Goal: Transaction & Acquisition: Purchase product/service

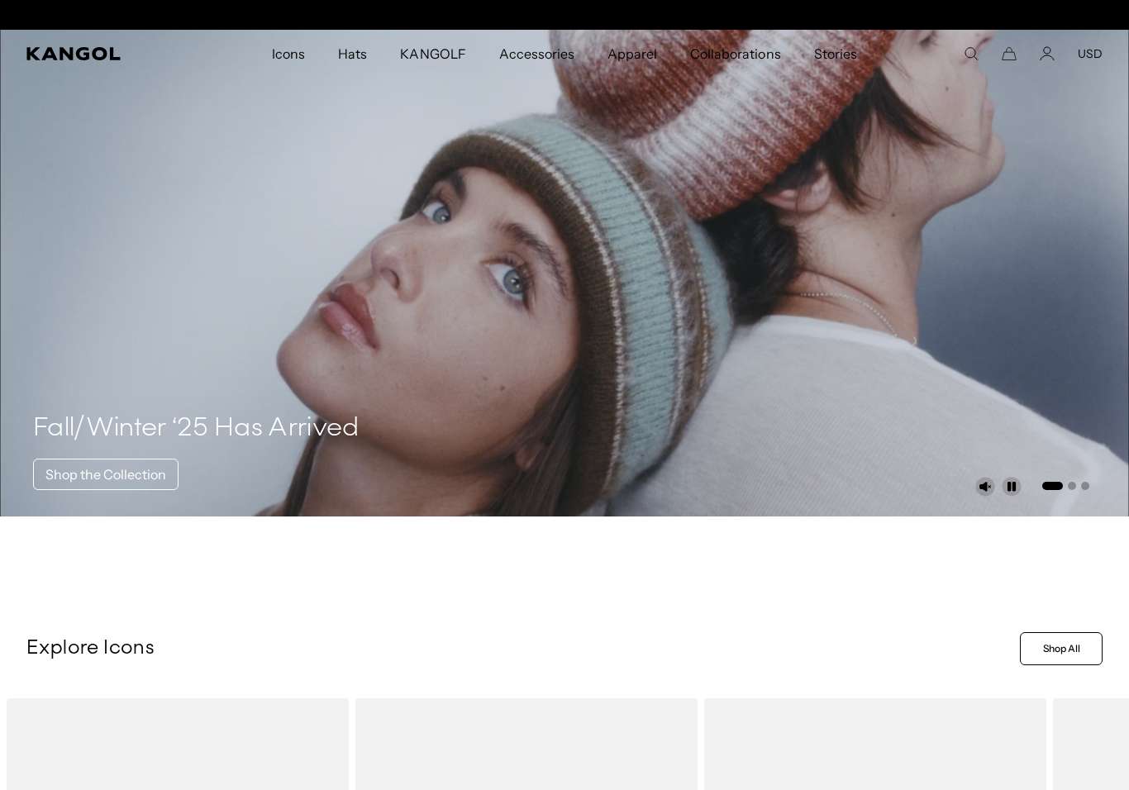
scroll to position [0, 341]
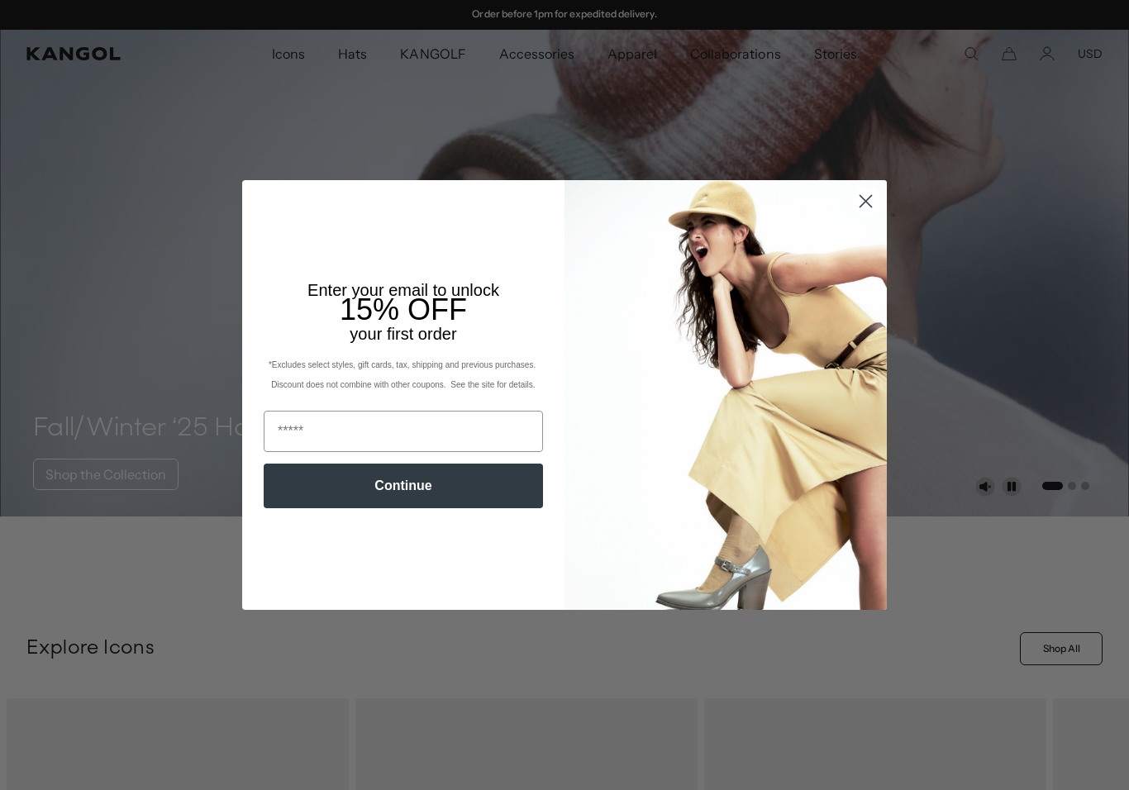
click at [865, 207] on circle "Close dialog" at bounding box center [865, 201] width 27 height 27
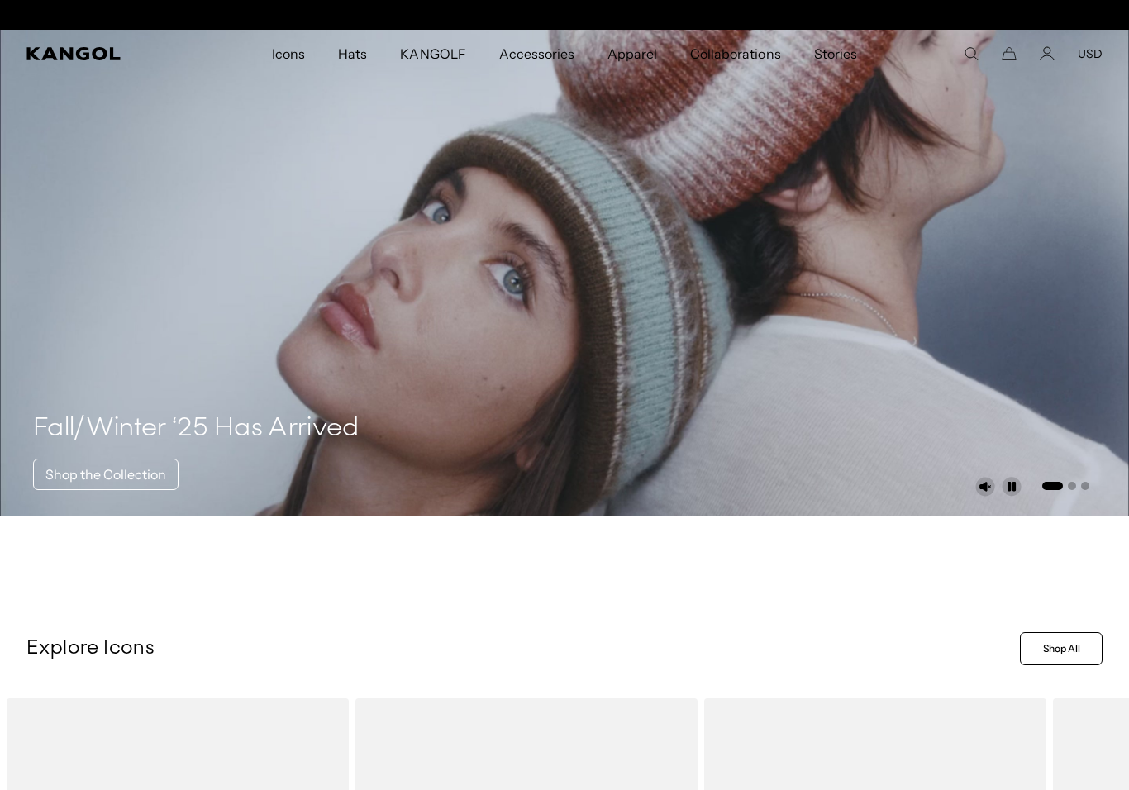
scroll to position [0, 0]
click at [43, 55] on icon "Kangol" at bounding box center [73, 53] width 95 height 13
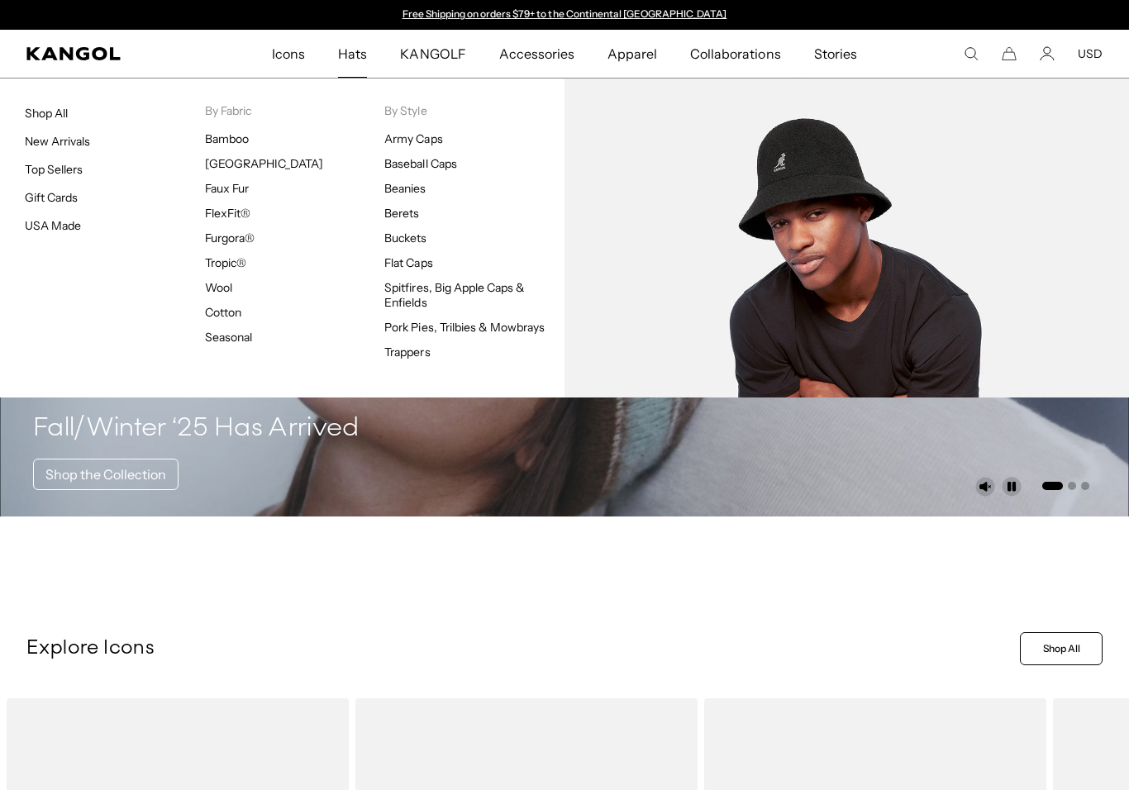
click at [425, 230] on ul "Army Caps Baseball Caps Beanies Berets Buckets Flat Caps Spitfires, Big Apple C…" at bounding box center [474, 245] width 180 height 228
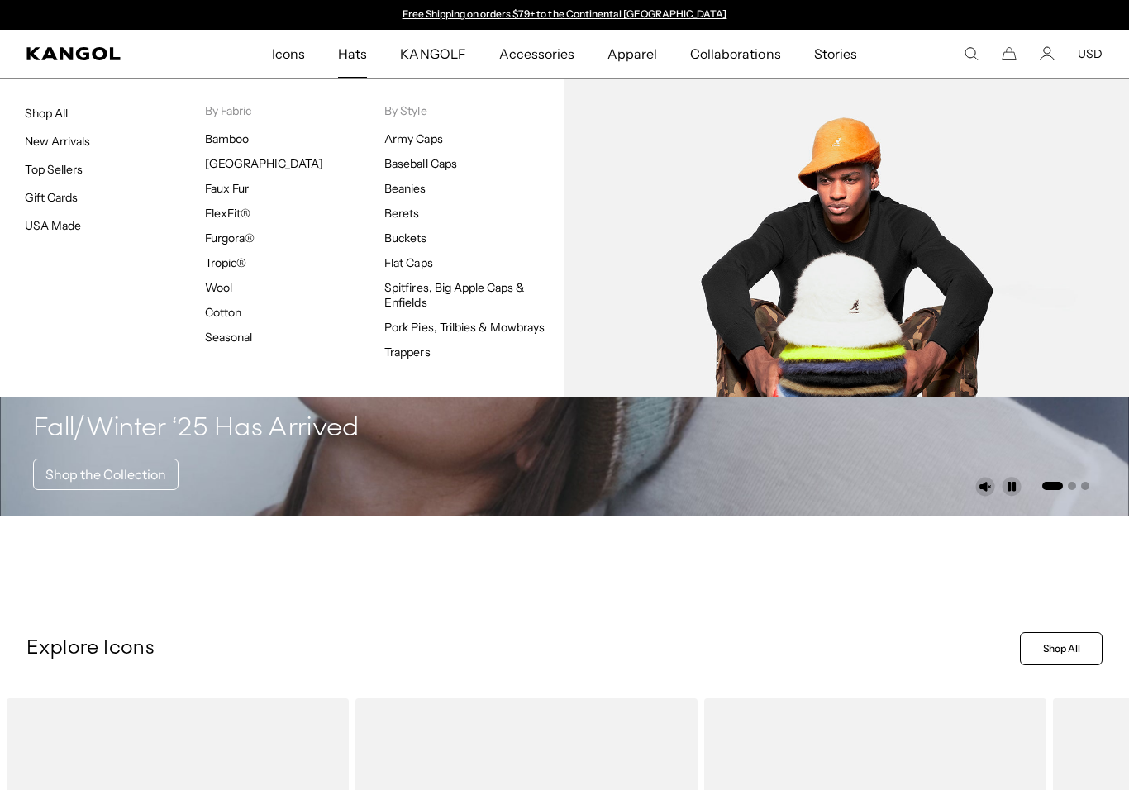
click at [416, 243] on link "Buckets" at bounding box center [405, 238] width 42 height 15
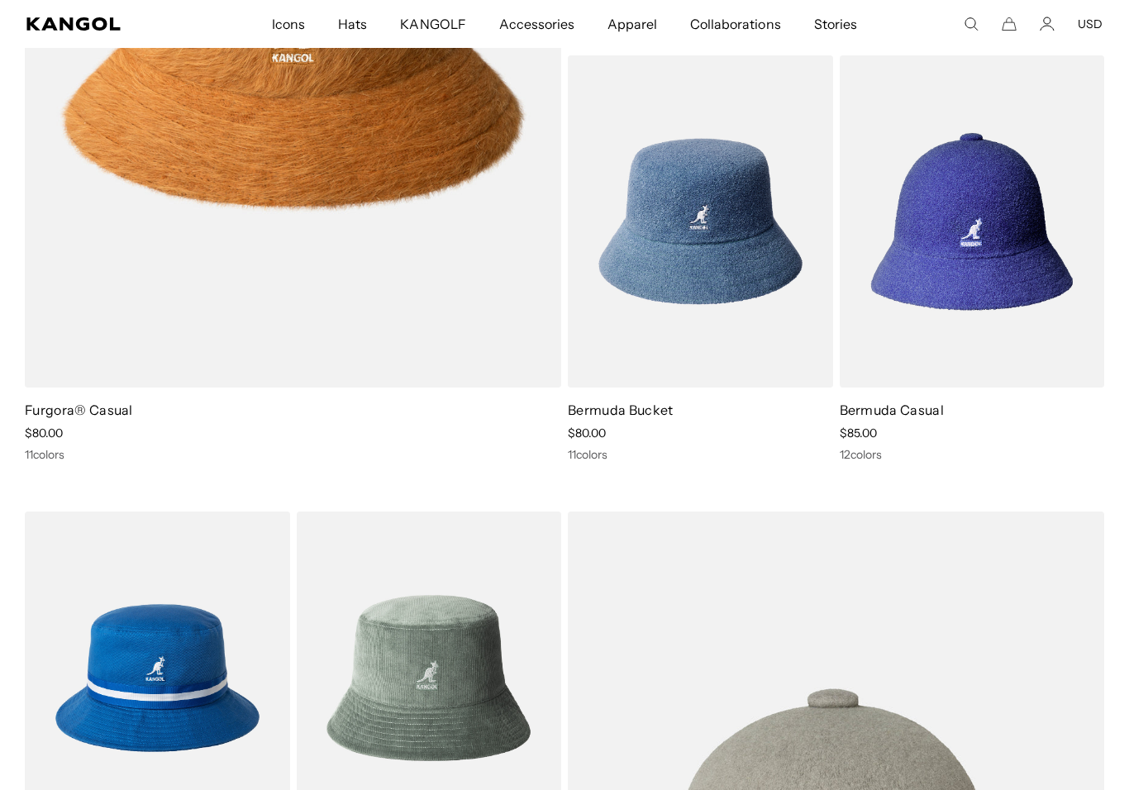
scroll to position [1445, 0]
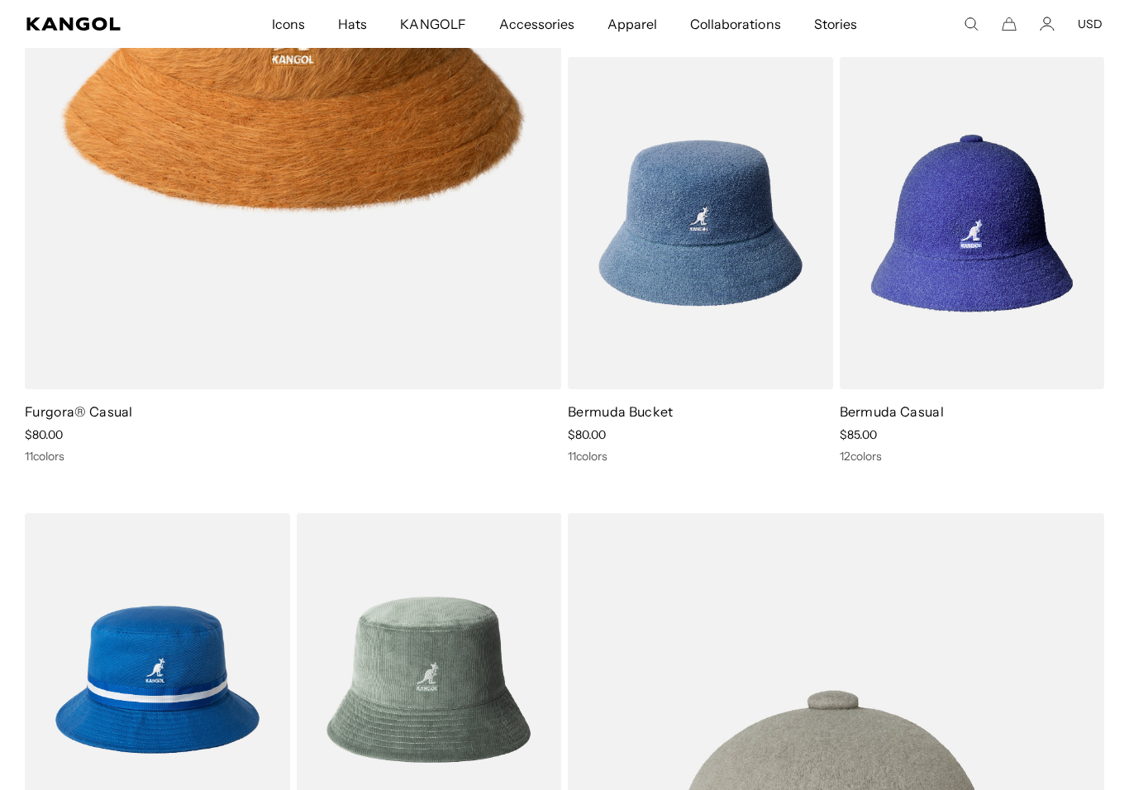
click at [0, 0] on img at bounding box center [0, 0] width 0 height 0
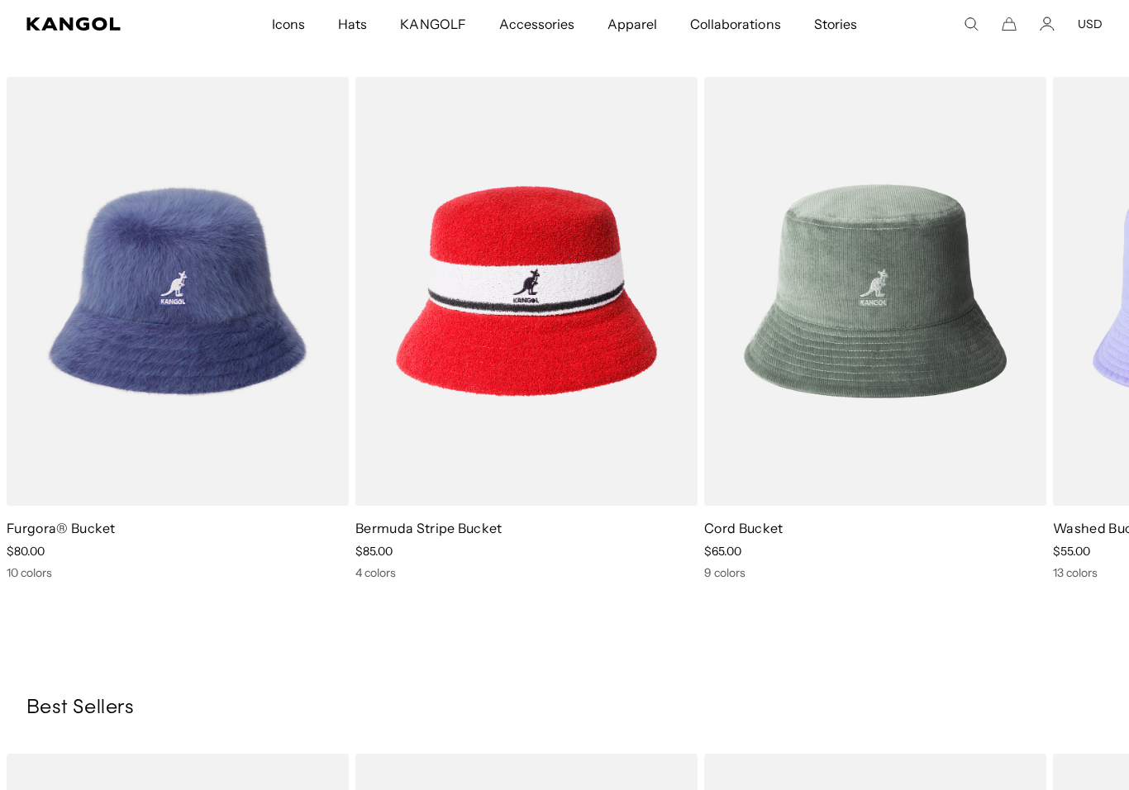
click at [0, 0] on img "3 of 5" at bounding box center [0, 0] width 0 height 0
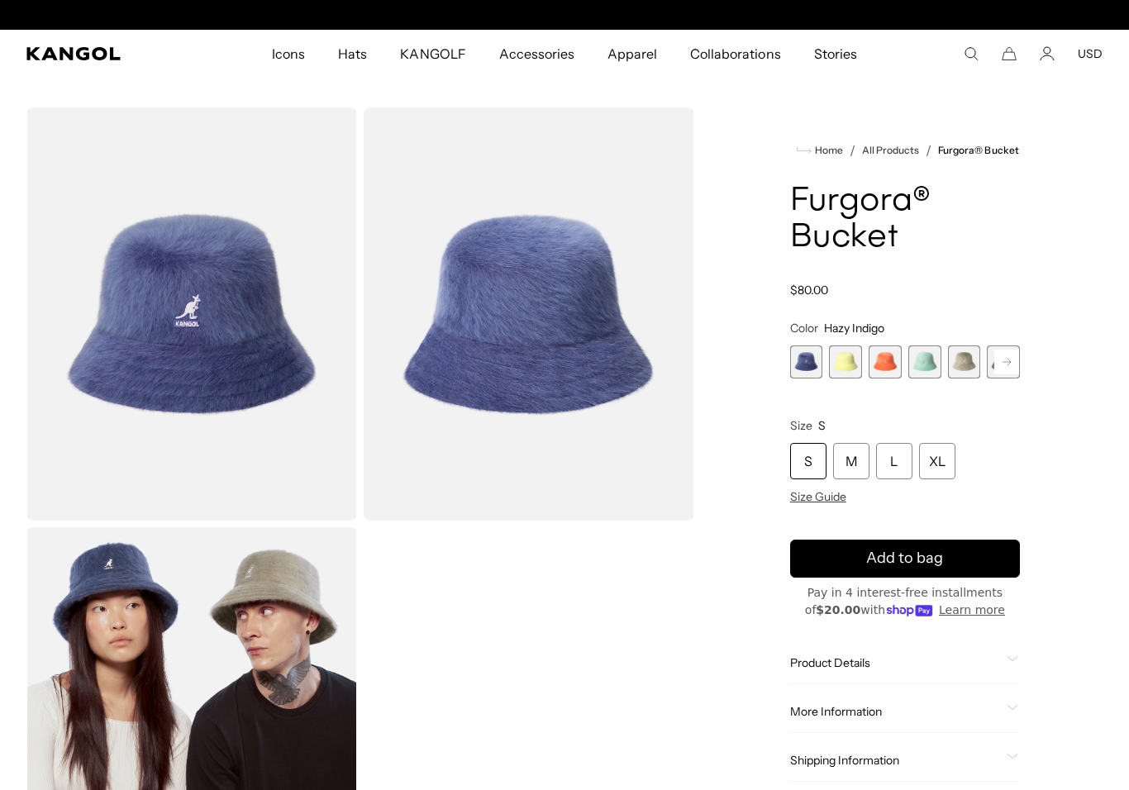
scroll to position [0, 341]
